Goal: Task Accomplishment & Management: Use online tool/utility

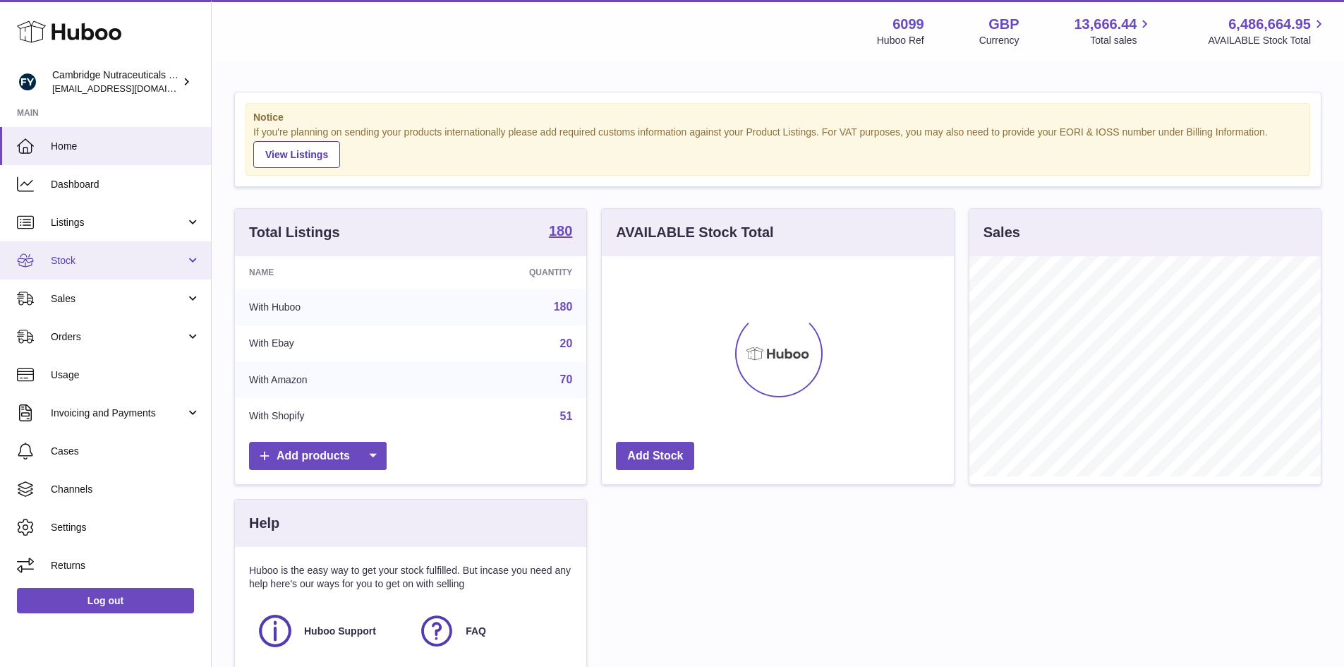
scroll to position [220, 352]
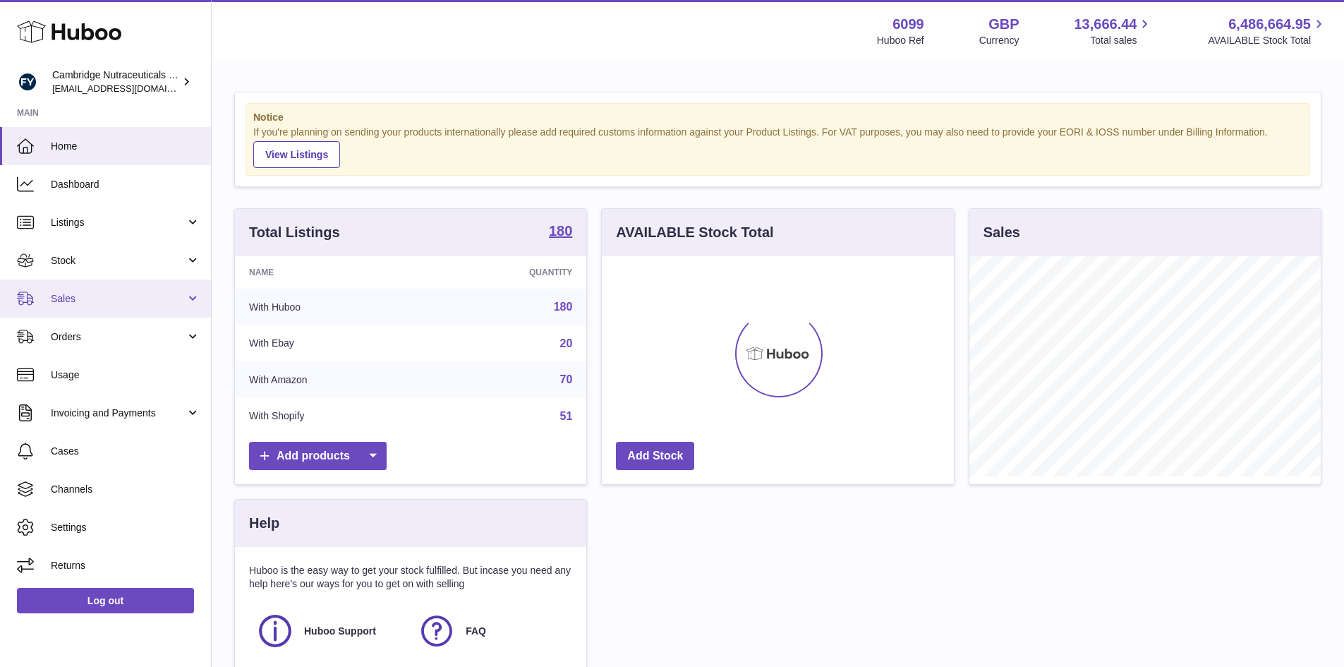
click at [116, 303] on span "Sales" at bounding box center [118, 298] width 135 height 13
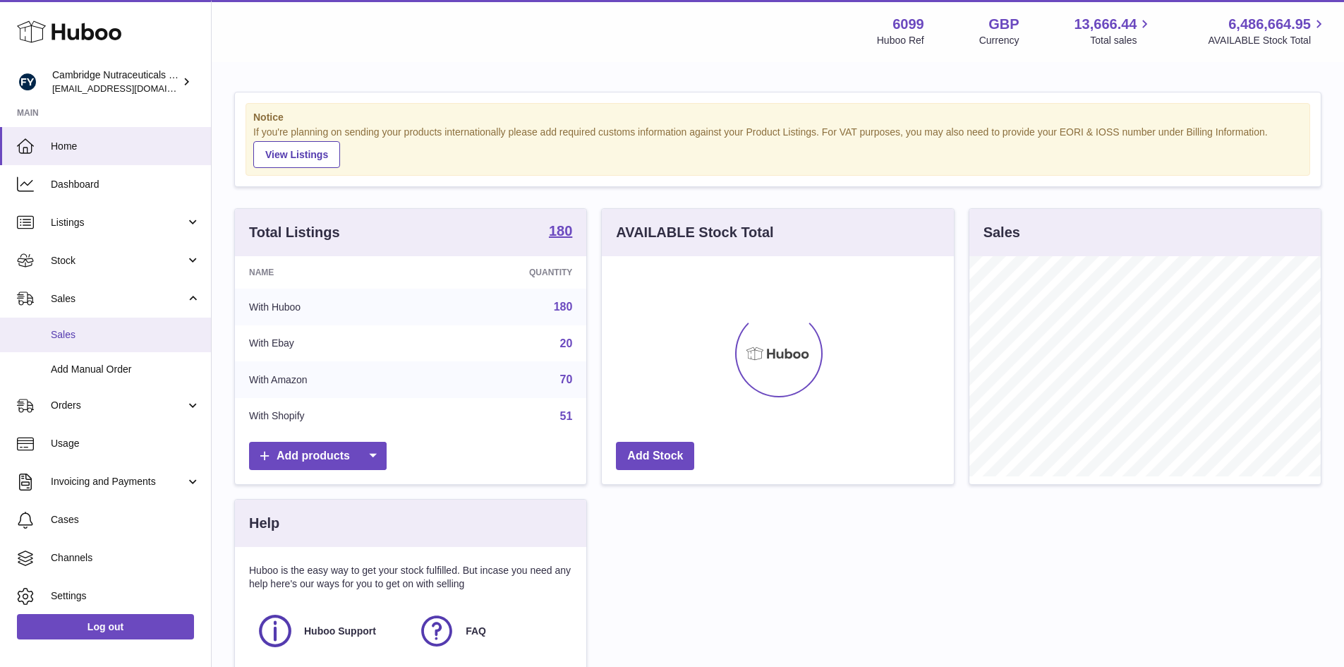
click at [102, 332] on span "Sales" at bounding box center [126, 334] width 150 height 13
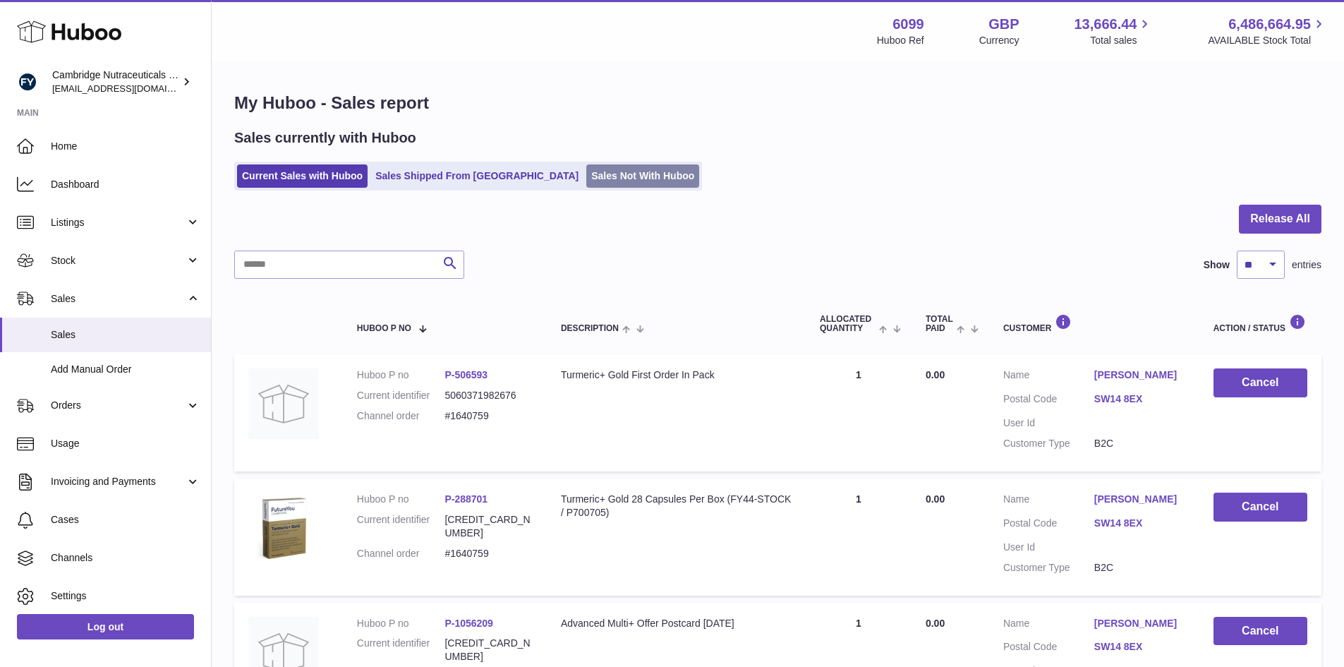
click at [586, 180] on link "Sales Not With Huboo" at bounding box center [642, 175] width 113 height 23
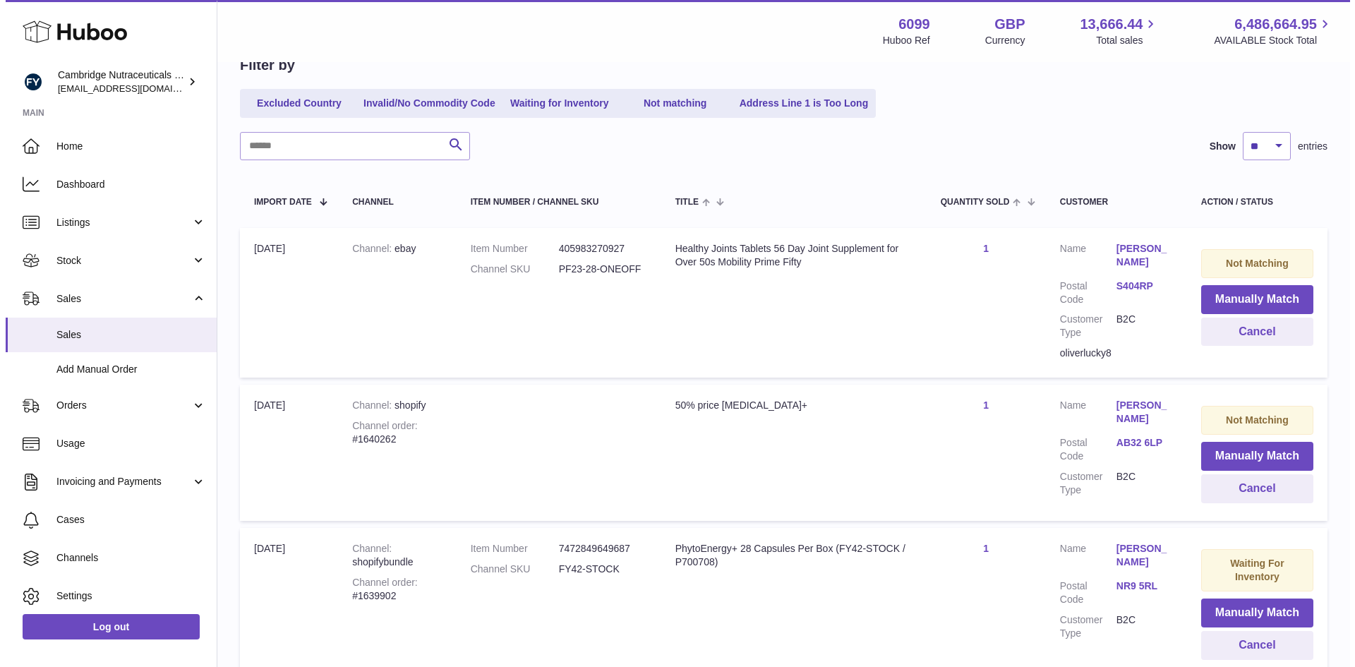
scroll to position [145, 0]
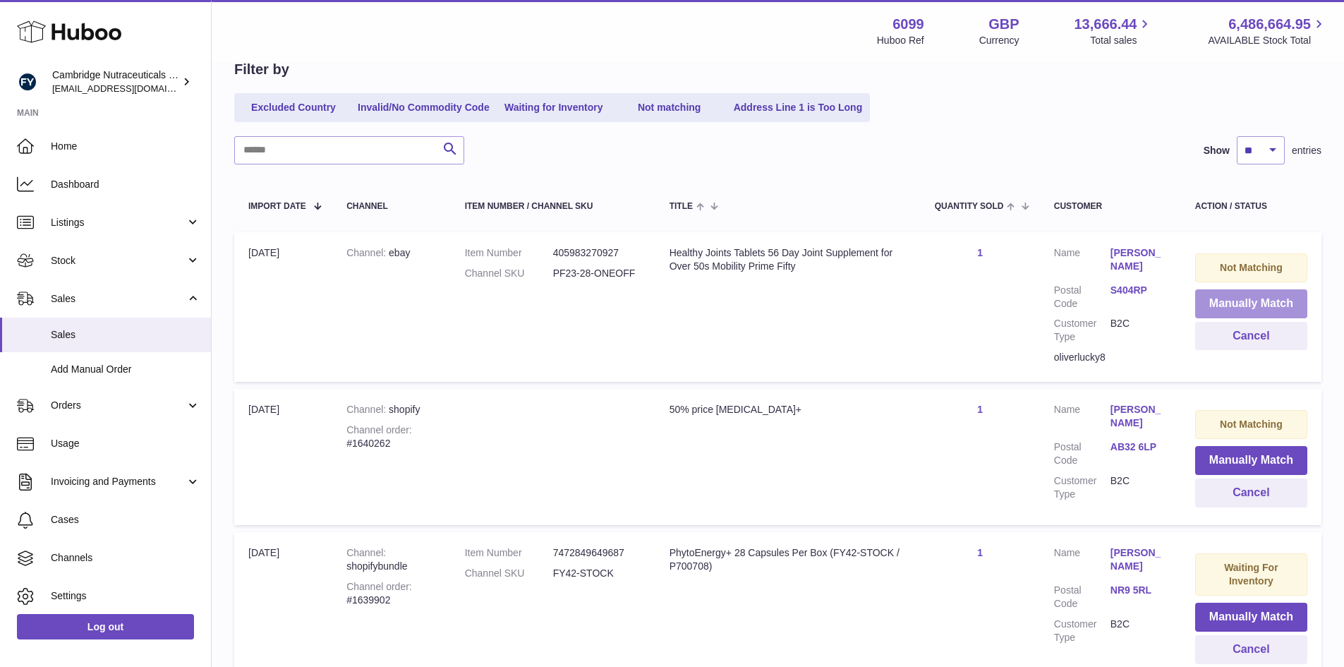
click at [1240, 306] on button "Manually Match" at bounding box center [1251, 303] width 112 height 29
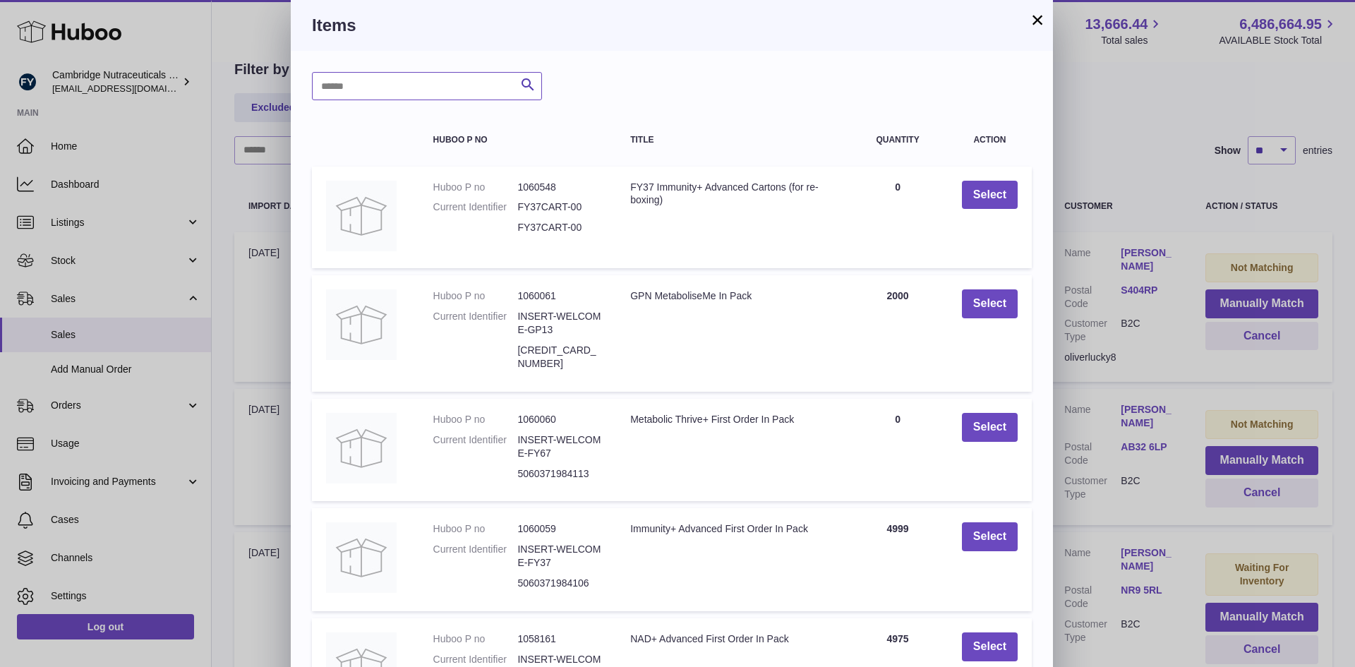
click at [422, 82] on input "text" at bounding box center [427, 86] width 230 height 28
type input "******"
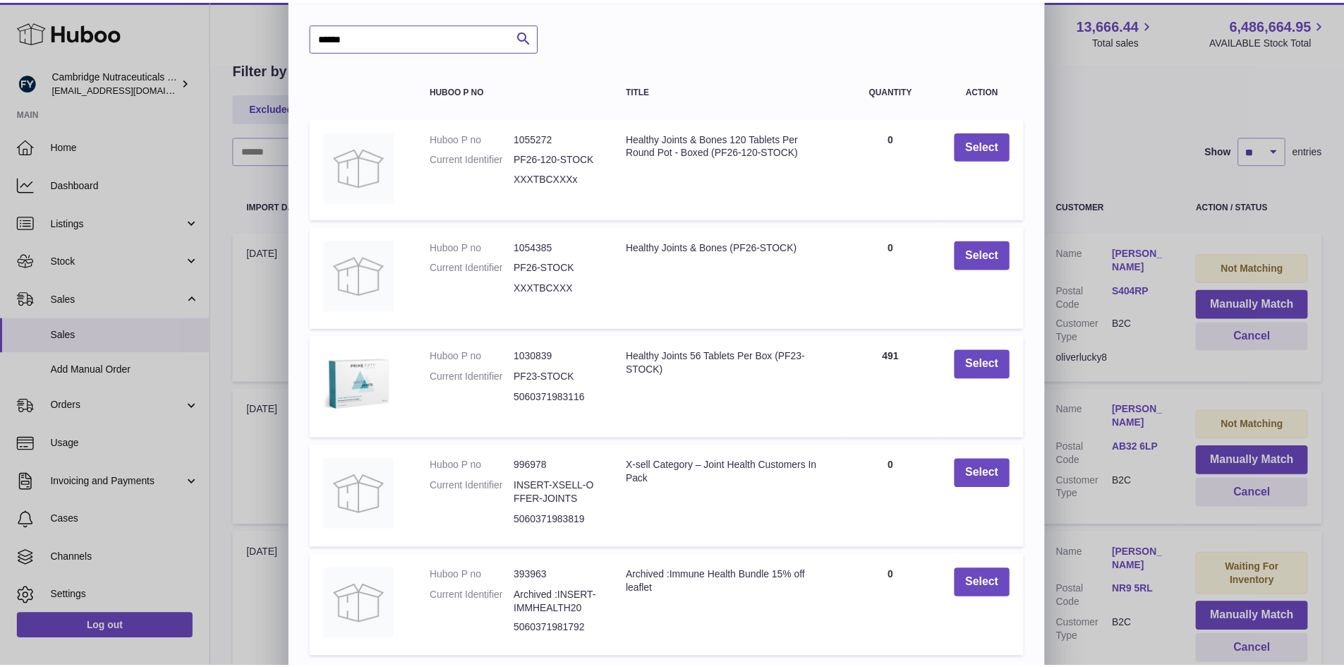
scroll to position [138, 0]
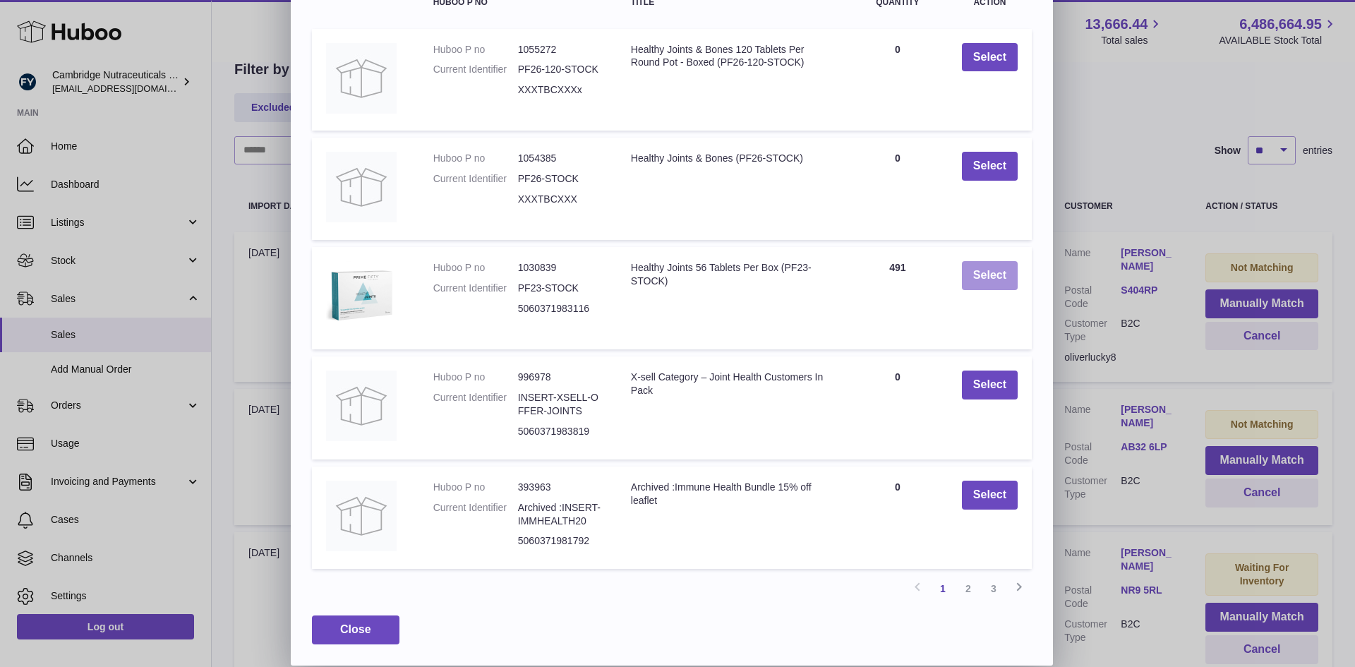
click at [991, 278] on button "Select" at bounding box center [990, 275] width 56 height 29
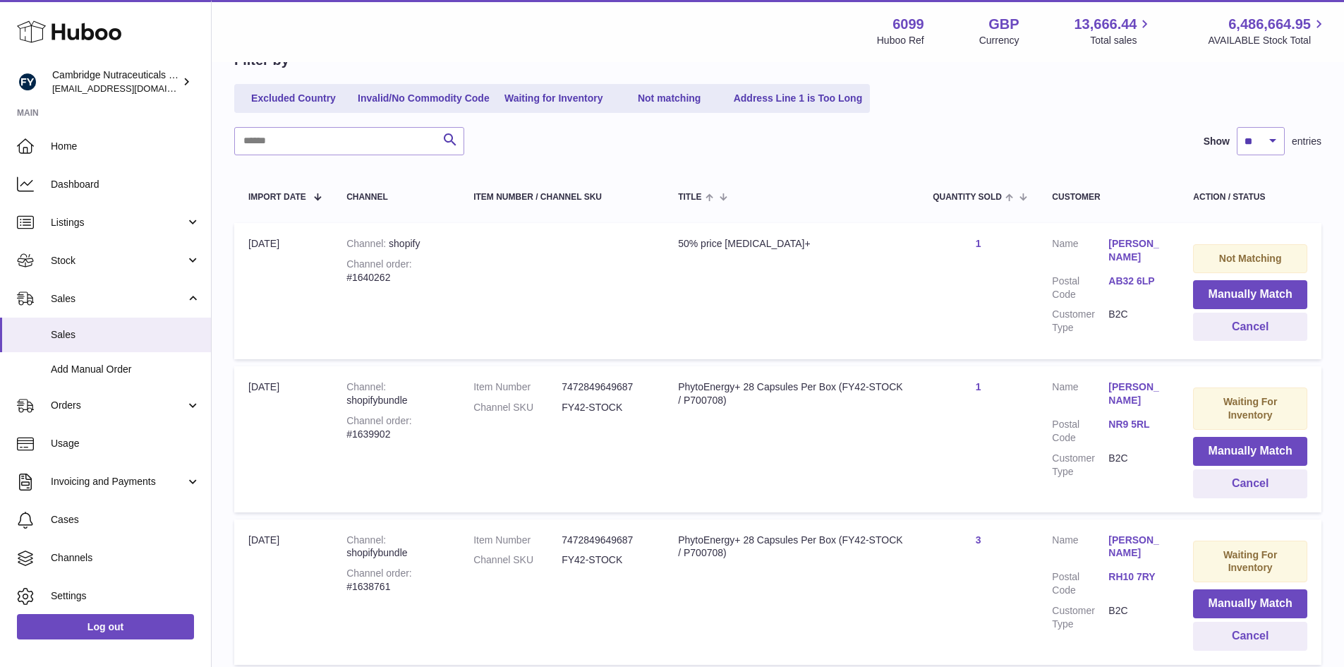
scroll to position [129, 0]
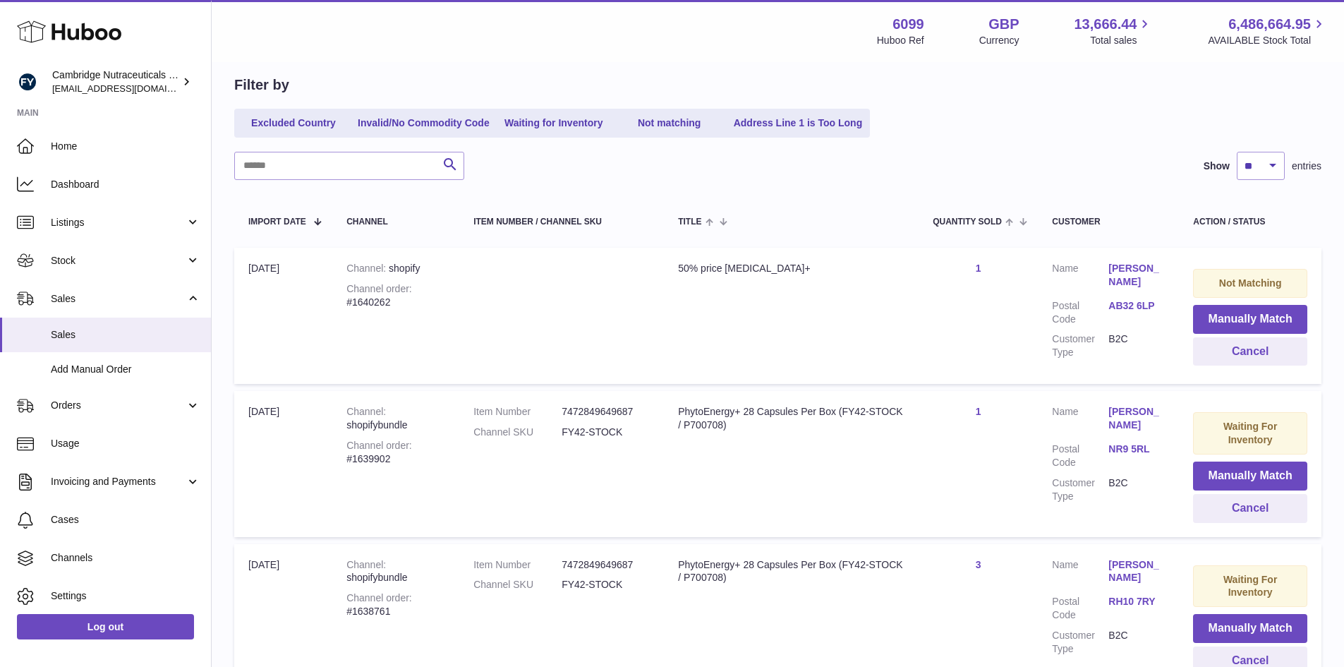
click at [1128, 303] on link "AB32 6LP" at bounding box center [1136, 305] width 56 height 13
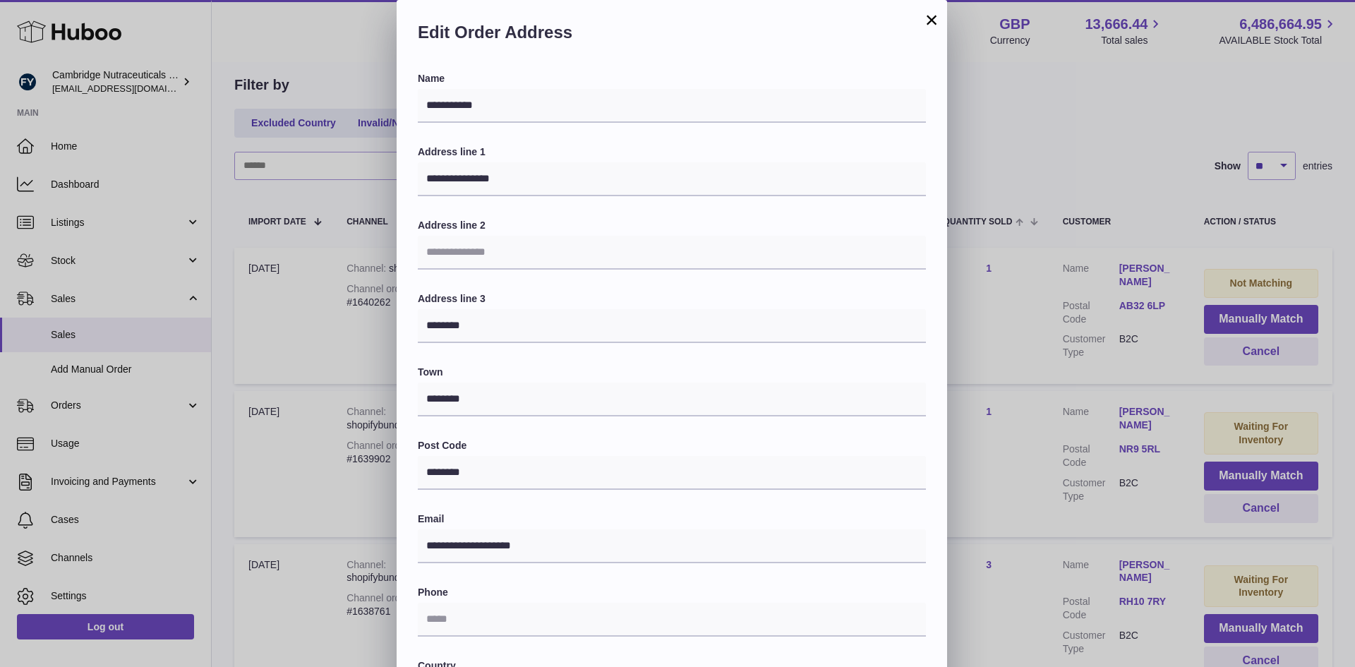
drag, startPoint x: 931, startPoint y: 16, endPoint x: 1017, endPoint y: 87, distance: 111.8
click at [933, 16] on button "×" at bounding box center [931, 19] width 17 height 17
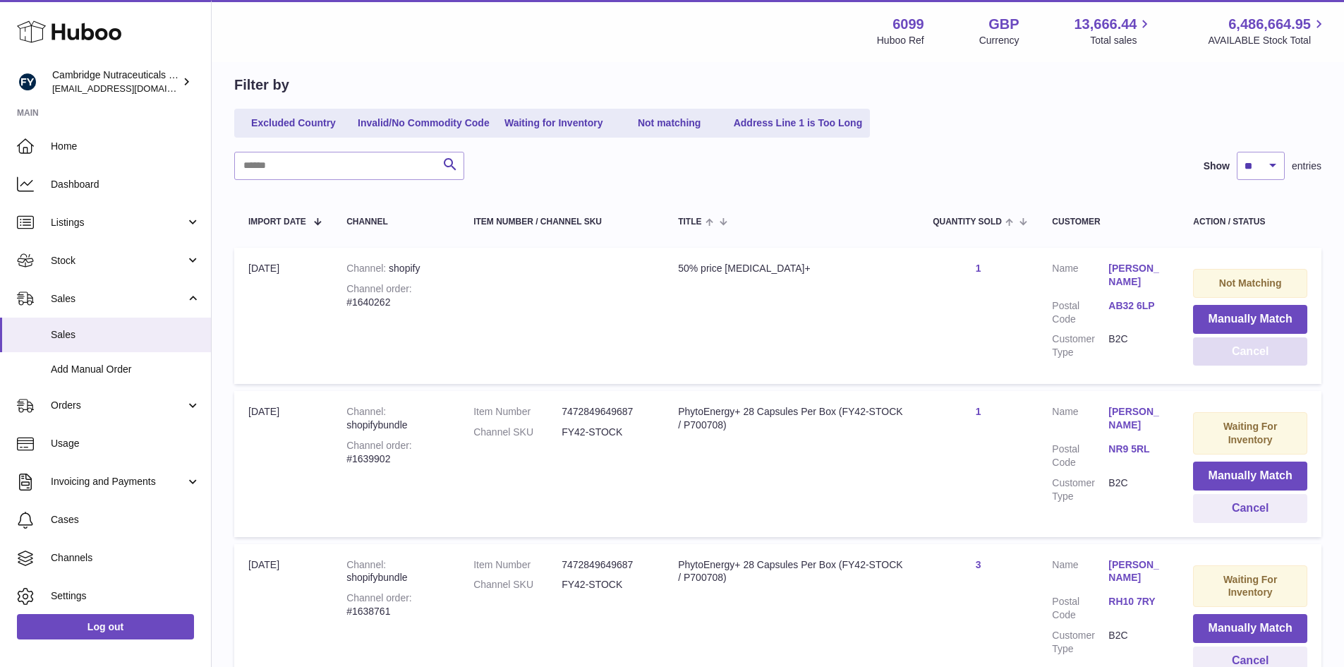
click at [1220, 352] on button "Cancel" at bounding box center [1250, 351] width 114 height 29
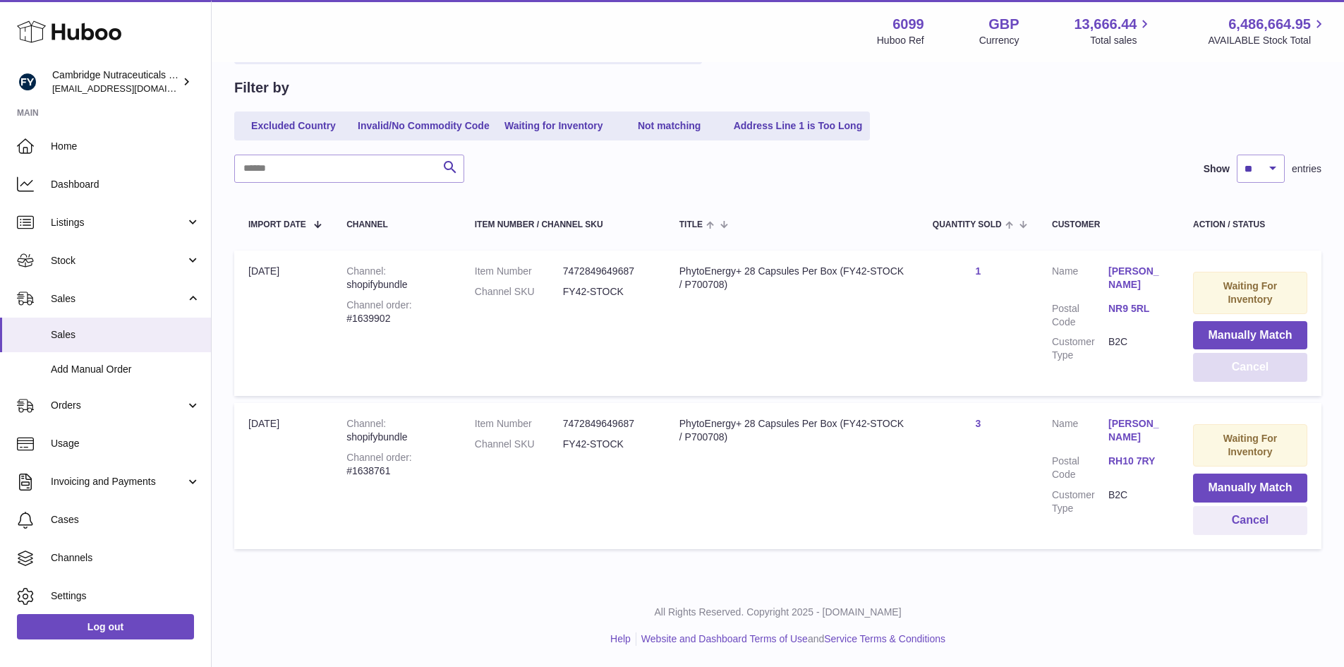
scroll to position [126, 0]
